Goal: Task Accomplishment & Management: Use online tool/utility

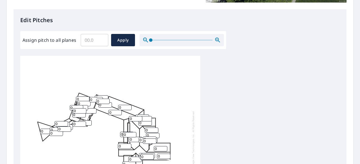
scroll to position [169, 0]
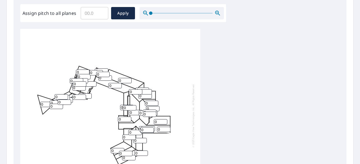
click at [218, 14] on icon "button" at bounding box center [217, 13] width 5 height 5
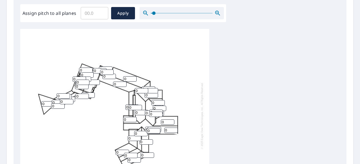
click at [218, 14] on icon "button" at bounding box center [217, 13] width 5 height 5
click at [217, 14] on icon "button" at bounding box center [217, 13] width 5 height 5
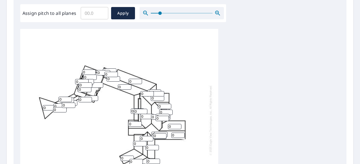
click at [216, 14] on icon "button" at bounding box center [217, 13] width 5 height 5
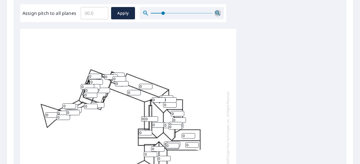
click at [216, 14] on icon "button" at bounding box center [217, 13] width 5 height 5
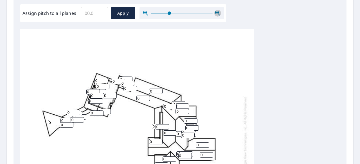
click at [216, 14] on icon "button" at bounding box center [217, 13] width 5 height 5
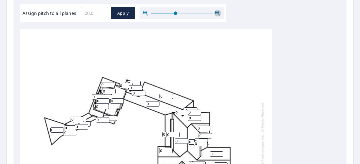
click at [216, 14] on icon "button" at bounding box center [217, 13] width 5 height 5
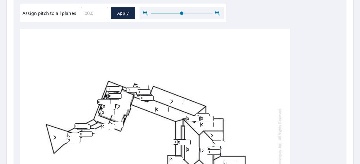
click at [216, 14] on icon "button" at bounding box center [217, 13] width 5 height 5
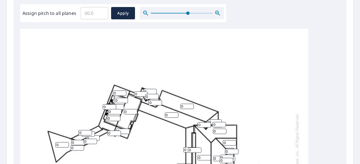
click at [216, 14] on icon "button" at bounding box center [217, 13] width 5 height 5
click at [215, 14] on icon "button" at bounding box center [217, 13] width 7 height 7
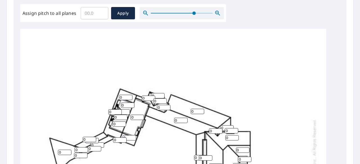
click at [215, 14] on icon "button" at bounding box center [217, 13] width 7 height 7
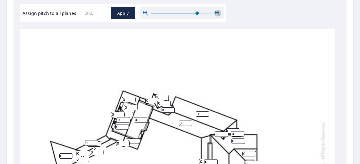
click at [215, 14] on icon "button" at bounding box center [217, 13] width 7 height 7
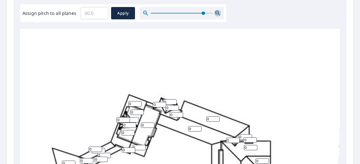
click at [215, 14] on icon "button" at bounding box center [217, 13] width 7 height 7
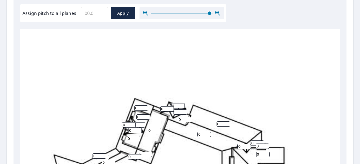
click at [215, 14] on icon "button" at bounding box center [217, 13] width 7 height 7
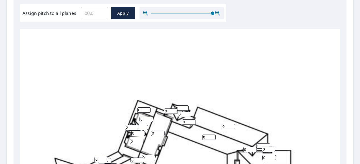
drag, startPoint x: 221, startPoint y: 117, endPoint x: 203, endPoint y: 75, distance: 46.3
drag, startPoint x: 255, startPoint y: 100, endPoint x: 320, endPoint y: 73, distance: 71.3
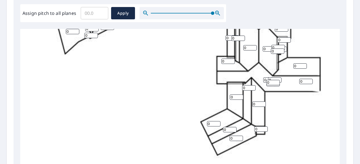
scroll to position [148, 0]
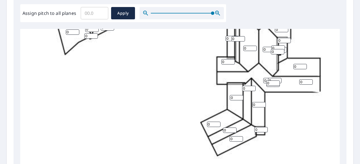
click at [215, 123] on input "0" at bounding box center [213, 124] width 13 height 5
type input "05"
click at [235, 99] on input "0" at bounding box center [236, 97] width 13 height 5
type input "05"
click at [283, 115] on div "0 0 0 0 0 0 0 0 0 0 0 0 05 05 0 0 0 0 0 0 0 0 0 0 0 0 0 0 0 0 0 0 0 0 0 0 0 0 0…" at bounding box center [200, 57] width 360 height 353
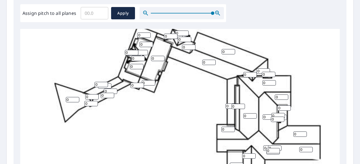
scroll to position [64, 0]
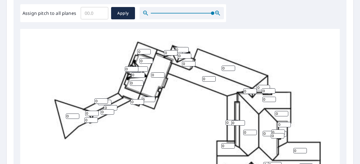
click at [89, 12] on input "Assign pitch to all planes" at bounding box center [95, 13] width 28 height 16
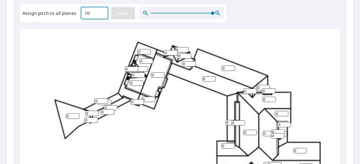
type input "10"
drag, startPoint x: 125, startPoint y: 13, endPoint x: 149, endPoint y: 44, distance: 38.9
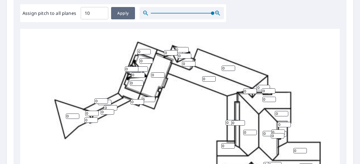
click at [128, 12] on span "Apply" at bounding box center [123, 13] width 15 height 7
type input "10"
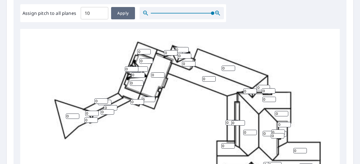
type input "10"
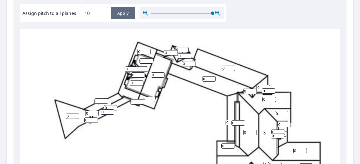
type input "10"
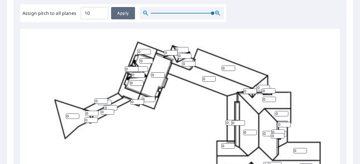
type input "10"
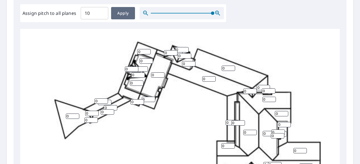
type input "10"
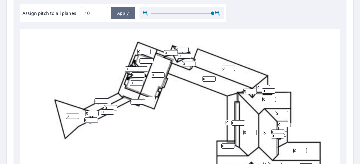
type input "10"
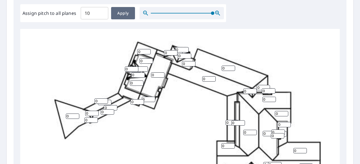
type input "10"
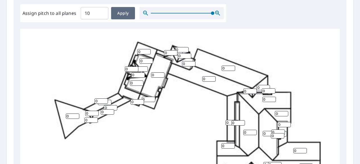
type input "10"
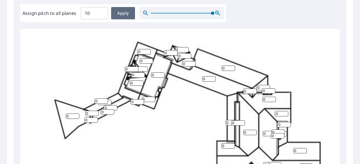
type input "10"
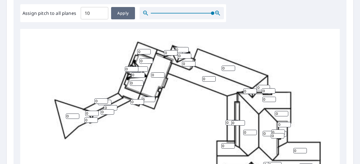
type input "10"
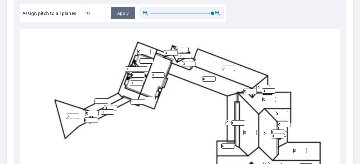
type input "10"
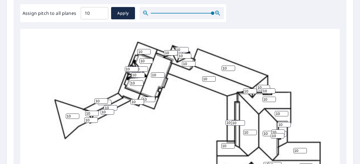
click at [286, 133] on input "11" at bounding box center [279, 134] width 13 height 5
click at [284, 135] on input "10" at bounding box center [279, 134] width 13 height 5
click at [285, 134] on input "11" at bounding box center [279, 134] width 13 height 5
type input "1"
type input "05"
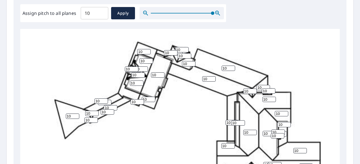
click at [286, 62] on div "10 10 10 10 10 10 10 10 10 10 10 10 10 10 10 10 10 10 10 10 10 10 10 10 10 10 1…" at bounding box center [200, 141] width 360 height 353
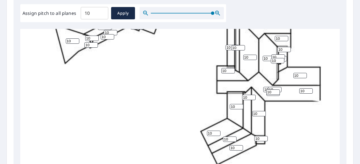
scroll to position [148, 0]
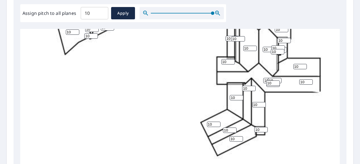
click at [234, 99] on input "10" at bounding box center [236, 97] width 13 height 5
drag, startPoint x: 238, startPoint y: 98, endPoint x: 214, endPoint y: 98, distance: 23.9
click at [230, 98] on input "11" at bounding box center [236, 97] width 13 height 5
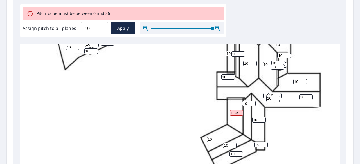
scroll to position [0, 0]
drag, startPoint x: 238, startPoint y: 112, endPoint x: 223, endPoint y: 112, distance: 14.9
click at [223, 112] on div "10 10 10 10 10 10 10 10 10 10 10 10 10 1105 10 10 10 10 10 10 10 10 10 10 10 10…" at bounding box center [200, 72] width 360 height 353
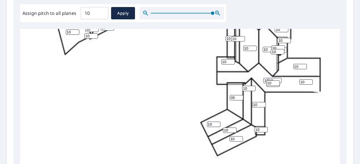
type input "05"
drag, startPoint x: 214, startPoint y: 123, endPoint x: 198, endPoint y: 122, distance: 16.3
click at [198, 123] on div "10 10 10 10 10 10 10 10 10 10 10 10 10 05 10 10 10 10 10 10 10 10 10 10 10 10 1…" at bounding box center [200, 57] width 360 height 353
type input "05"
click at [180, 103] on div "10 10 10 10 10 10 10 10 10 10 10 10 05 05 10 10 10 10 10 10 10 10 10 10 10 10 1…" at bounding box center [200, 57] width 360 height 353
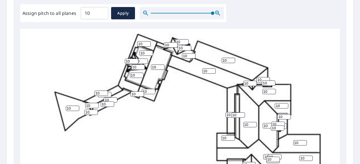
scroll to position [36, 0]
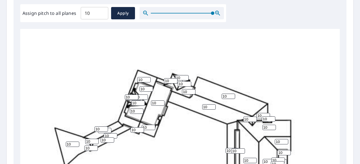
click at [94, 15] on input "10" at bounding box center [95, 13] width 28 height 16
click at [101, 12] on input "10.1" at bounding box center [95, 13] width 28 height 16
click at [101, 12] on input "10.2" at bounding box center [95, 13] width 28 height 16
drag, startPoint x: 93, startPoint y: 13, endPoint x: 76, endPoint y: 13, distance: 16.9
click at [76, 14] on div "Assign pitch to all planes 10.2 ​ Apply" at bounding box center [122, 13] width 201 height 12
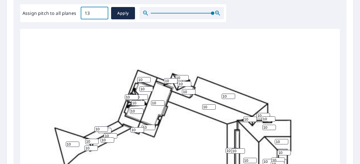
type input "13"
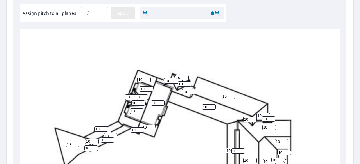
click at [123, 17] on button "Apply" at bounding box center [123, 13] width 24 height 12
type input "13"
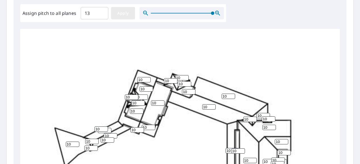
type input "13"
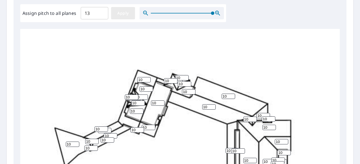
type input "13"
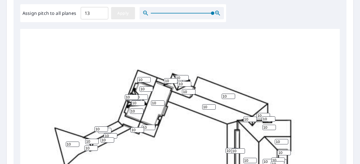
type input "13"
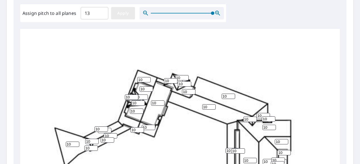
type input "13"
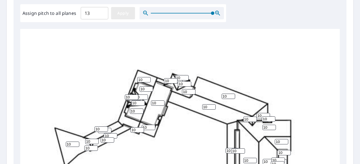
type input "13"
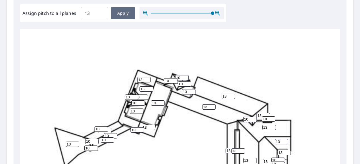
type input "13"
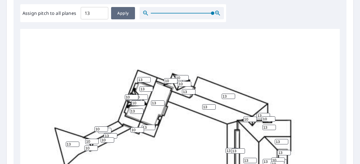
type input "13"
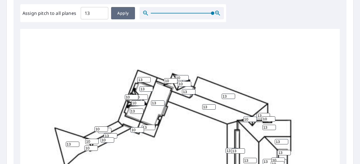
type input "13"
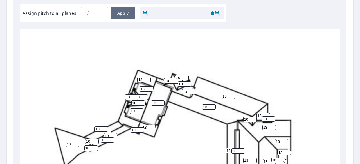
type input "13"
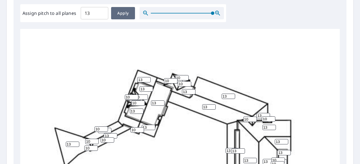
type input "13"
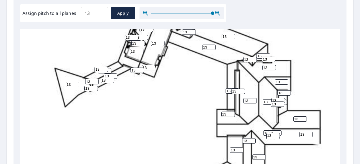
scroll to position [148, 0]
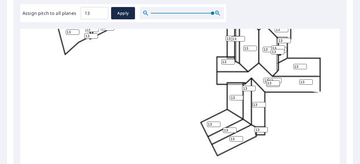
drag, startPoint x: 236, startPoint y: 98, endPoint x: 229, endPoint y: 97, distance: 7.4
click at [230, 97] on input "13" at bounding box center [236, 97] width 13 height 5
drag, startPoint x: 239, startPoint y: 96, endPoint x: 230, endPoint y: 95, distance: 9.4
click at [230, 95] on input "15" at bounding box center [236, 97] width 13 height 5
click at [237, 97] on input "15" at bounding box center [236, 97] width 13 height 5
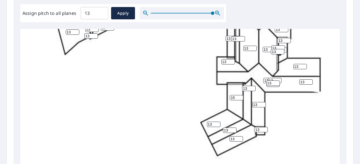
drag, startPoint x: 236, startPoint y: 97, endPoint x: 228, endPoint y: 96, distance: 8.0
click at [228, 96] on div "13 13 13 13 13 13 13 13 13 13 13 13 13 15 13 13 13 13 13 13 13 13 13 13 13 13 1…" at bounding box center [200, 57] width 360 height 353
type input "5"
drag, startPoint x: 213, startPoint y: 124, endPoint x: 237, endPoint y: 120, distance: 24.7
click at [205, 125] on div "13 13 13 13 13 13 13 13 13 13 13 13 13 5 13 13 13 13 13 13 13 13 13 13 13 13 13…" at bounding box center [200, 57] width 360 height 353
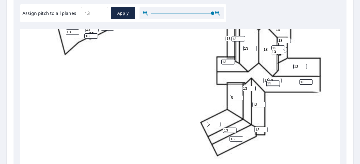
type input "5"
click at [311, 106] on div "13 13 13 13 13 13 13 13 13 13 13 13 5 5 13 13 13 13 13 13 13 13 13 13 13 13 13 …" at bounding box center [200, 57] width 360 height 353
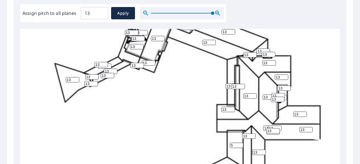
scroll to position [92, 0]
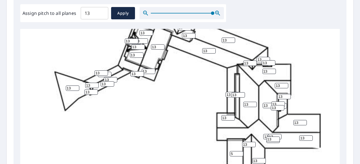
drag, startPoint x: 286, startPoint y: 107, endPoint x: 257, endPoint y: 116, distance: 29.7
type input "5"
click at [273, 109] on input "5" at bounding box center [279, 105] width 13 height 5
type input "5"
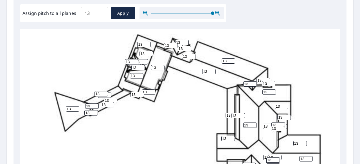
scroll to position [84, 0]
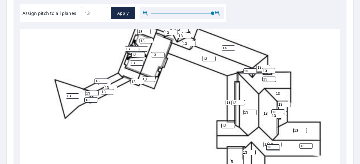
drag, startPoint x: 232, startPoint y: 46, endPoint x: 228, endPoint y: 48, distance: 4.4
click at [228, 48] on input "14" at bounding box center [227, 48] width 13 height 5
drag, startPoint x: 229, startPoint y: 47, endPoint x: 201, endPoint y: 47, distance: 27.3
click at [201, 47] on div "13 14 13 13 13 13 13 13 13 13 13 13 5 5 13 13 13 13 13 13 13 13 13 13 13 13 13 …" at bounding box center [200, 121] width 360 height 353
type input "5"
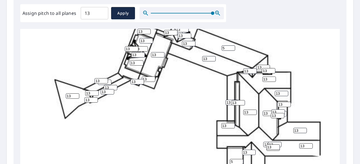
click at [310, 35] on div "13 5 13 13 13 13 13 13 13 13 13 13 5 5 13 13 13 13 13 13 13 13 13 13 13 13 13 1…" at bounding box center [200, 121] width 360 height 353
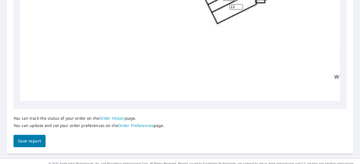
scroll to position [280, 0]
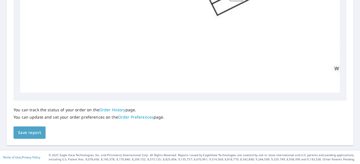
click at [32, 130] on span "Save report" at bounding box center [29, 133] width 23 height 7
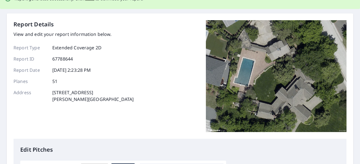
scroll to position [0, 0]
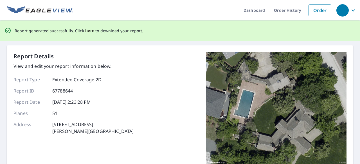
click at [88, 32] on span "here" at bounding box center [89, 30] width 9 height 7
click at [90, 32] on span "here" at bounding box center [89, 30] width 9 height 7
click at [88, 29] on span "here" at bounding box center [89, 30] width 9 height 7
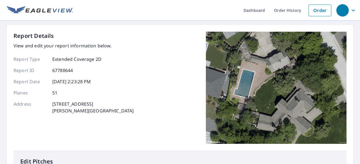
click at [173, 55] on div "Report Details View and edit your report information below. Report Type Extende…" at bounding box center [179, 91] width 333 height 119
